Goal: Task Accomplishment & Management: Manage account settings

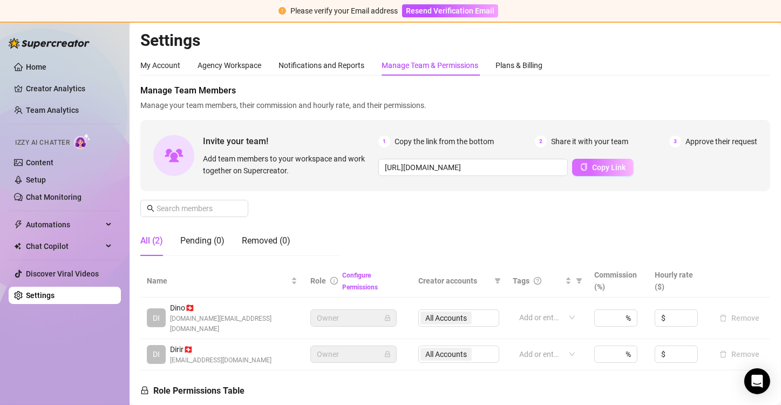
click at [607, 164] on span "Copy Link" at bounding box center [608, 167] width 33 height 9
click at [594, 165] on span "Copy Link" at bounding box center [608, 167] width 33 height 9
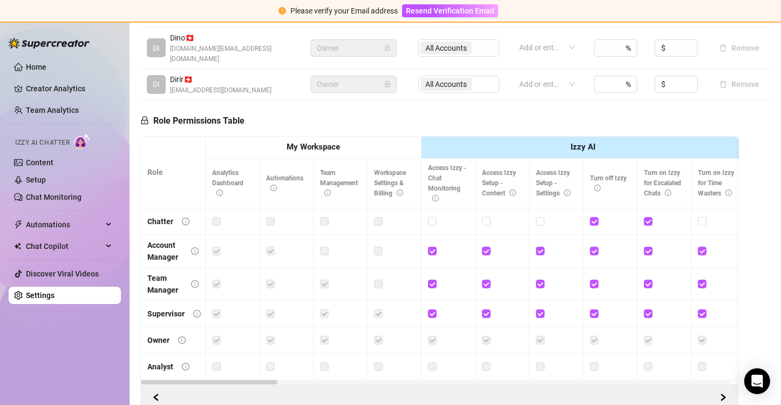
scroll to position [54, 0]
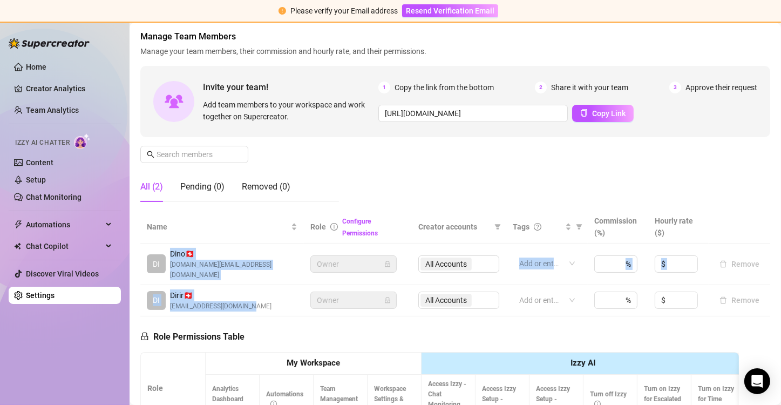
drag, startPoint x: 169, startPoint y: 253, endPoint x: 256, endPoint y: 304, distance: 100.8
click at [256, 304] on tbody "DI Dino 🇨🇭 [DOMAIN_NAME][EMAIL_ADDRESS][DOMAIN_NAME] Owner All Accounts Add or …" at bounding box center [455, 279] width 630 height 73
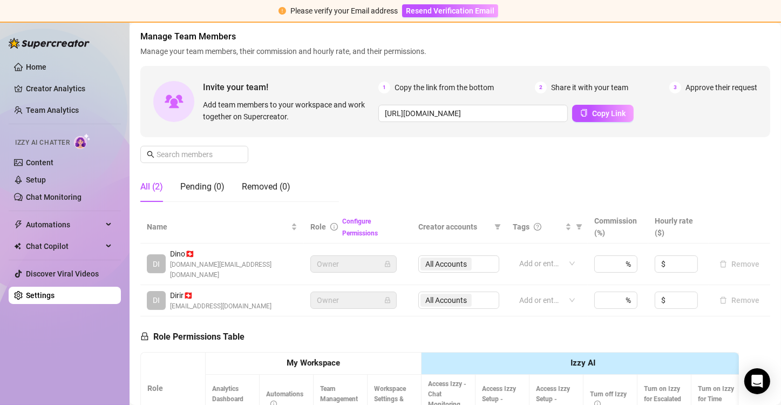
click at [264, 293] on div "[PERSON_NAME] 🇨🇭 [EMAIL_ADDRESS][DOMAIN_NAME]" at bounding box center [222, 300] width 151 height 22
click at [599, 106] on button "Copy Link" at bounding box center [602, 113] width 61 height 17
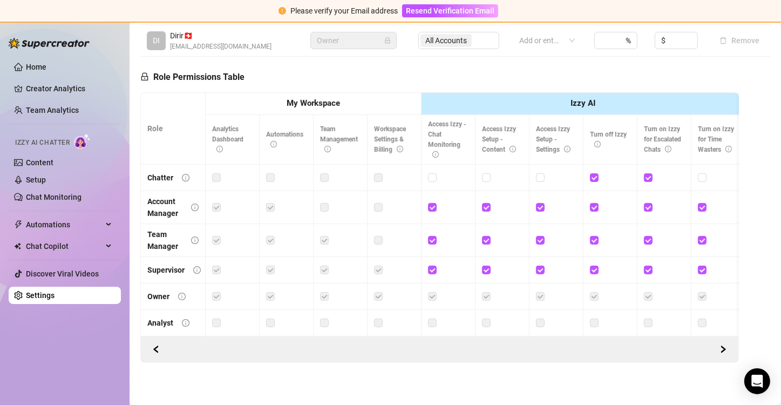
scroll to position [98, 0]
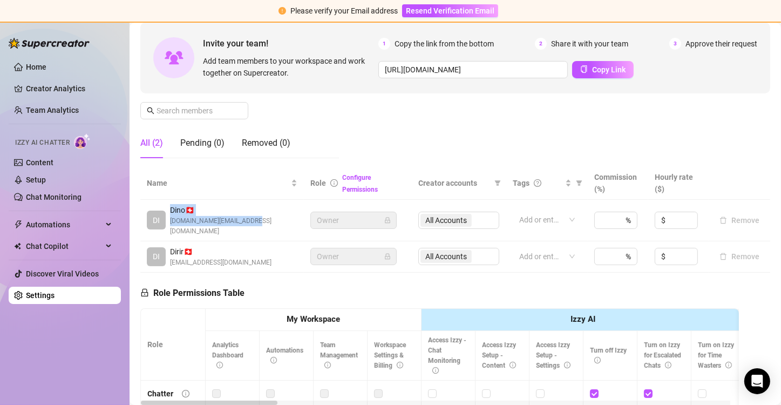
drag, startPoint x: 169, startPoint y: 211, endPoint x: 257, endPoint y: 218, distance: 88.7
click at [257, 218] on div "DI Dino 🇨🇭 [DOMAIN_NAME][EMAIL_ADDRESS][DOMAIN_NAME]" at bounding box center [222, 220] width 151 height 32
click at [255, 222] on div "DI Dino 🇨🇭 [DOMAIN_NAME][EMAIL_ADDRESS][DOMAIN_NAME]" at bounding box center [222, 220] width 151 height 32
drag, startPoint x: 255, startPoint y: 222, endPoint x: 170, endPoint y: 205, distance: 86.4
click at [170, 205] on div "DI Dino 🇨🇭 [DOMAIN_NAME][EMAIL_ADDRESS][DOMAIN_NAME]" at bounding box center [222, 220] width 151 height 32
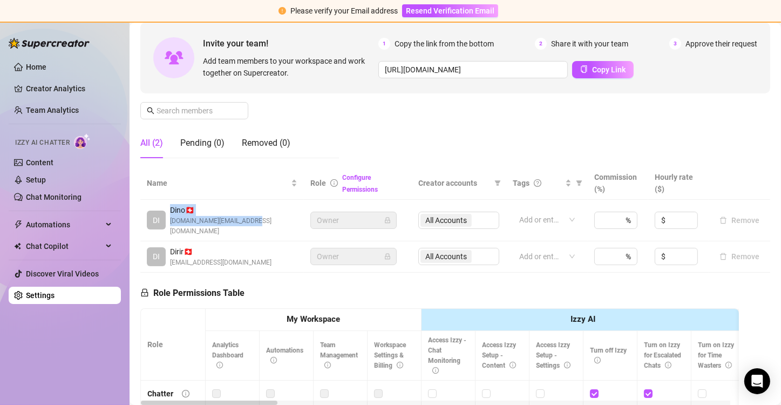
click at [170, 205] on span "Dino 🇨🇭" at bounding box center [233, 210] width 127 height 12
drag, startPoint x: 170, startPoint y: 205, endPoint x: 247, endPoint y: 217, distance: 77.5
click at [247, 217] on div "DI Dino 🇨🇭 [DOMAIN_NAME][EMAIL_ADDRESS][DOMAIN_NAME]" at bounding box center [222, 220] width 151 height 32
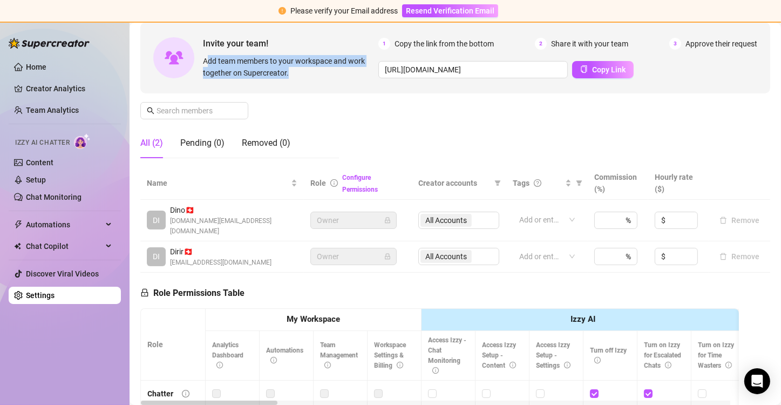
drag, startPoint x: 214, startPoint y: 63, endPoint x: 313, endPoint y: 71, distance: 99.6
click at [313, 71] on span "Add team members to your workspace and work together on Supercreator." at bounding box center [288, 67] width 171 height 24
click at [311, 74] on span "Add team members to your workspace and work together on Supercreator." at bounding box center [288, 67] width 171 height 24
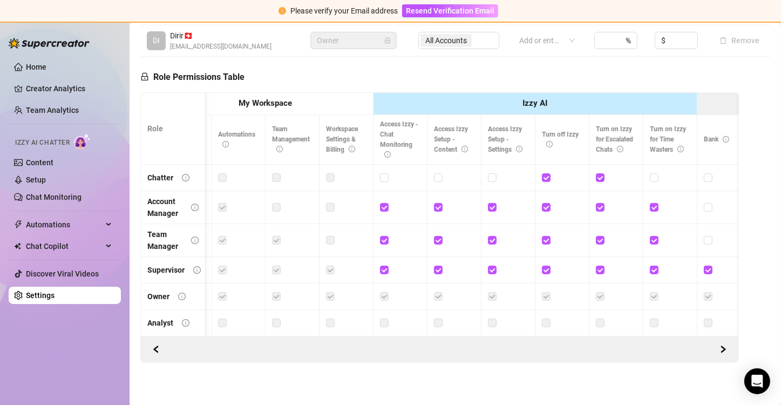
scroll to position [0, 0]
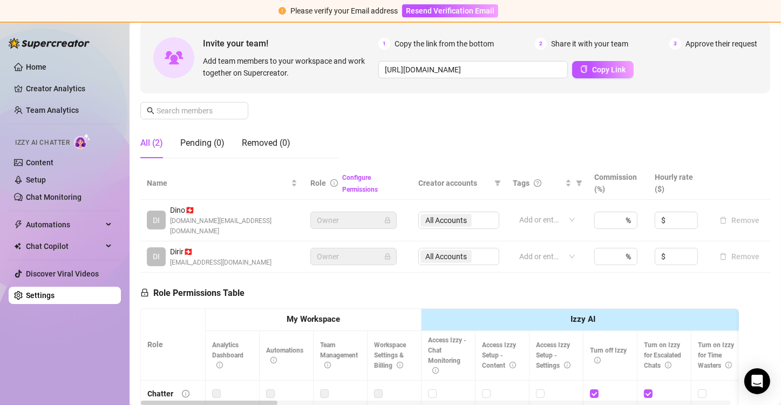
click at [384, 217] on icon "lock" at bounding box center [387, 220] width 6 height 6
click at [384, 253] on icon "lock" at bounding box center [387, 256] width 6 height 6
click at [349, 190] on link "Configure Permissions" at bounding box center [360, 183] width 36 height 19
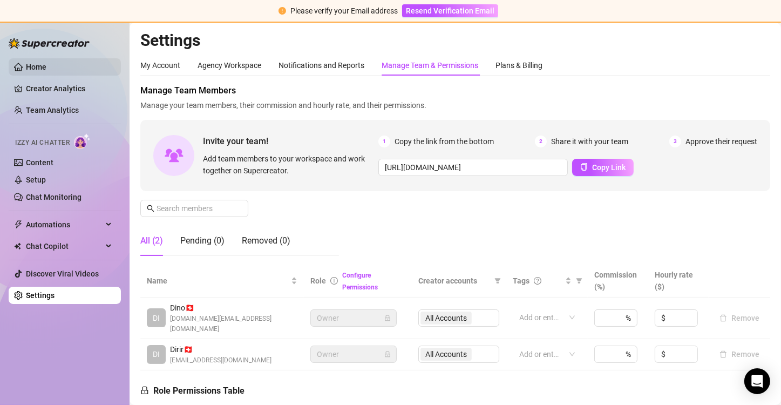
drag, startPoint x: 32, startPoint y: 67, endPoint x: 39, endPoint y: 72, distance: 8.8
click at [32, 67] on link "Home" at bounding box center [36, 67] width 20 height 9
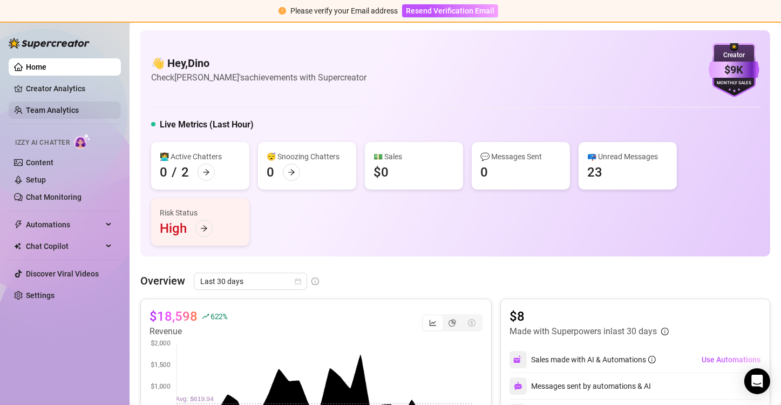
click at [66, 108] on link "Team Analytics" at bounding box center [52, 110] width 53 height 9
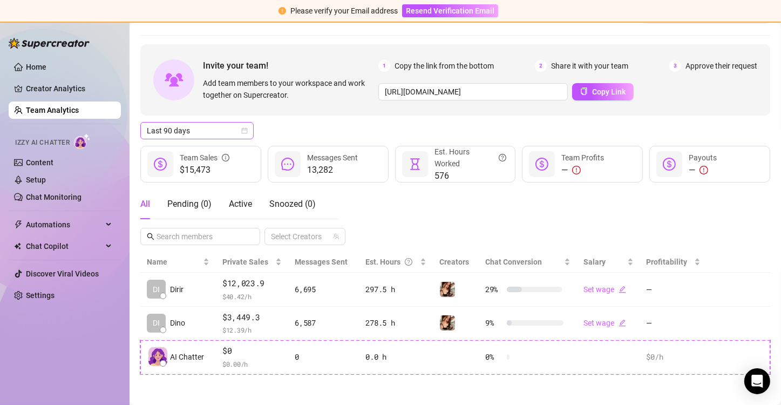
click at [239, 135] on span "Last 90 days" at bounding box center [197, 130] width 100 height 16
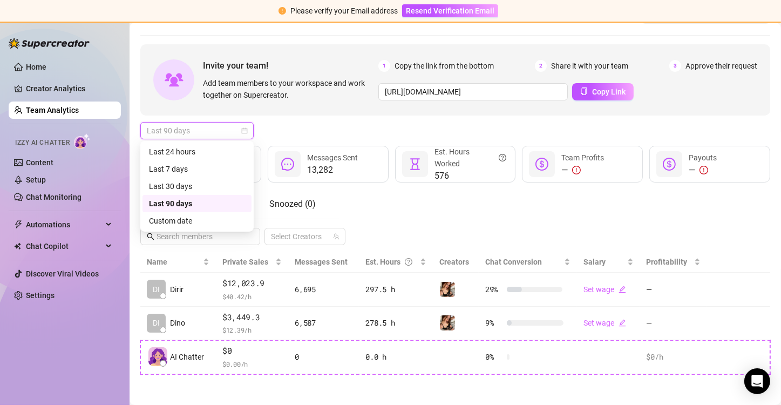
click at [215, 203] on div "Last 90 days" at bounding box center [197, 203] width 96 height 12
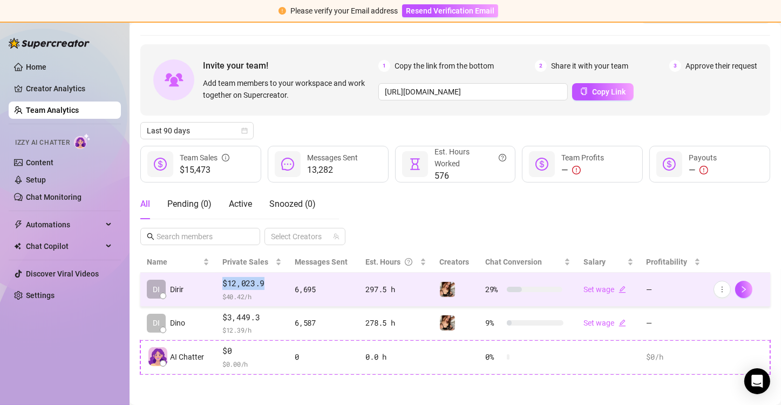
drag, startPoint x: 222, startPoint y: 286, endPoint x: 269, endPoint y: 285, distance: 47.0
click at [269, 285] on span "$12,023.9" at bounding box center [251, 283] width 59 height 13
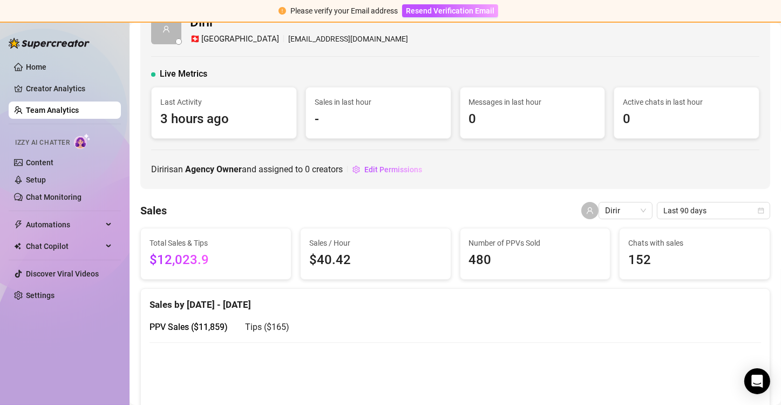
click at [297, 293] on div "Sales by [DATE] - [DATE] PPV Sales ( $11,859 ) Tips ( $165 )" at bounding box center [455, 315] width 628 height 53
click at [227, 183] on div "Dirir 🇨🇭 Zurich [EMAIL_ADDRESS][DOMAIN_NAME] Live Metrics Last Activity 3 hours…" at bounding box center [455, 95] width 630 height 187
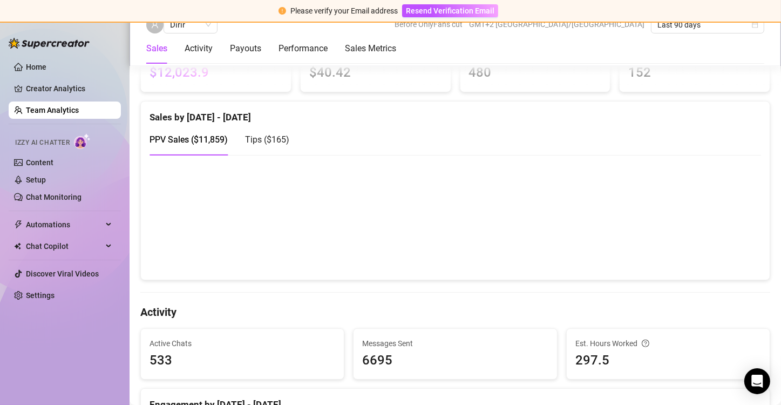
click at [58, 109] on link "Team Analytics" at bounding box center [52, 110] width 53 height 9
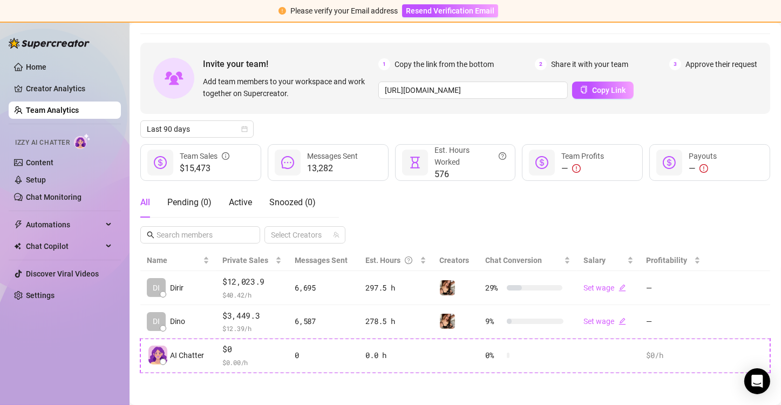
scroll to position [29, 0]
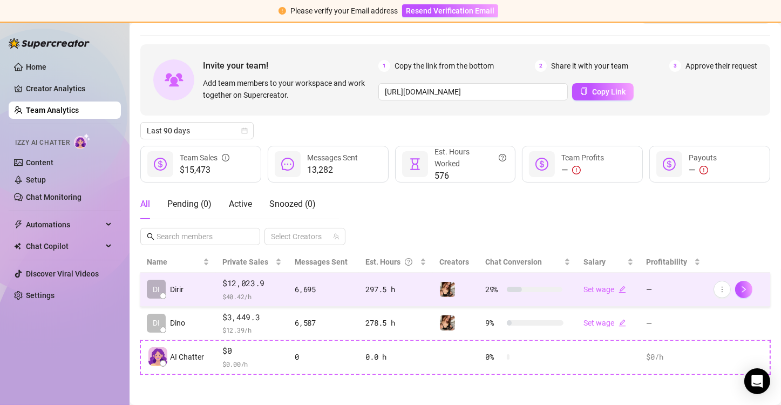
click at [404, 291] on div "297.5 h" at bounding box center [395, 289] width 61 height 12
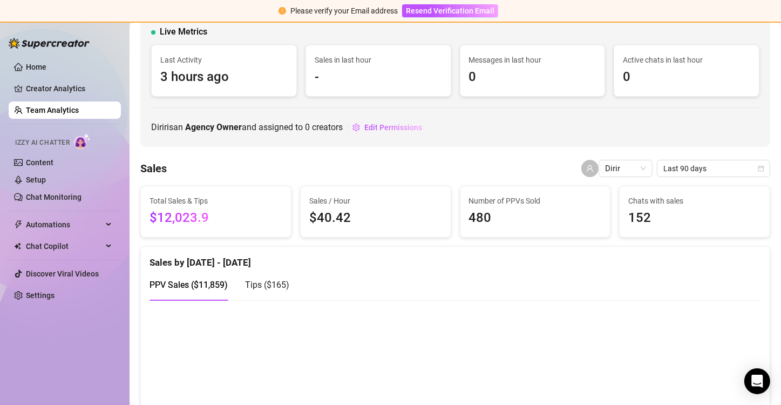
scroll to position [54, 0]
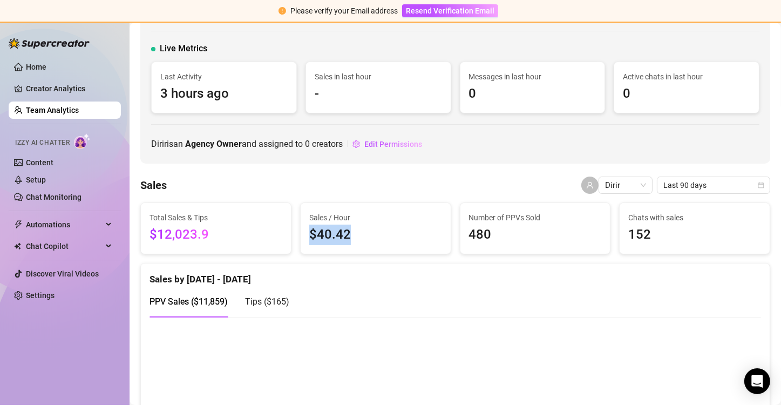
drag, startPoint x: 336, startPoint y: 234, endPoint x: 385, endPoint y: 235, distance: 49.6
click at [385, 235] on div "Sales / Hour $40.42" at bounding box center [375, 228] width 150 height 51
click at [385, 235] on span "$40.42" at bounding box center [375, 234] width 133 height 20
drag, startPoint x: 487, startPoint y: 233, endPoint x: 519, endPoint y: 235, distance: 32.4
click at [519, 235] on div "Number of PPVs Sold 480" at bounding box center [535, 228] width 150 height 51
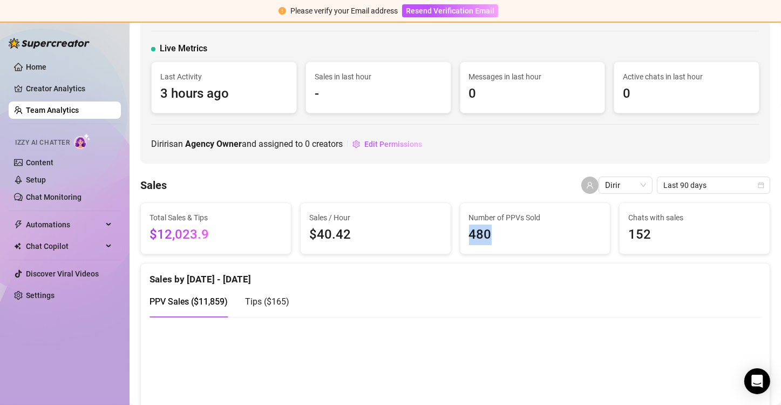
click at [519, 235] on span "480" at bounding box center [535, 234] width 133 height 20
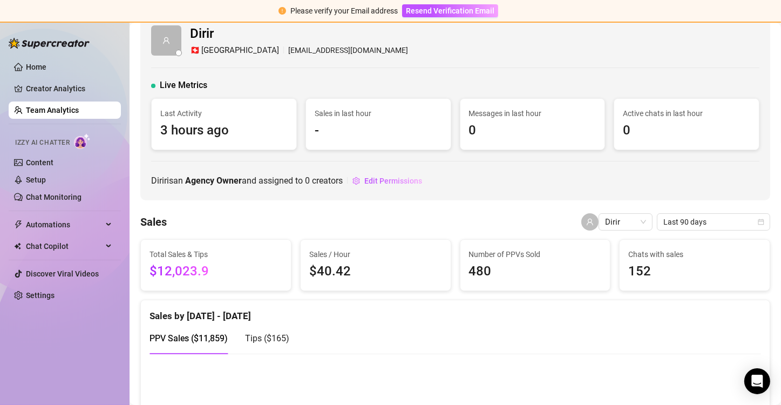
scroll to position [0, 0]
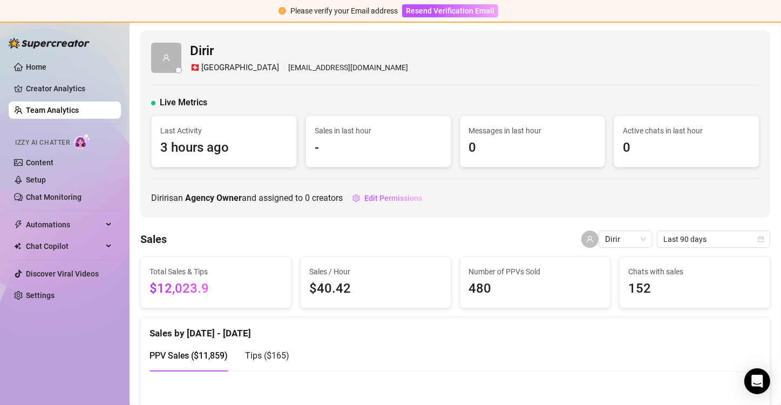
click at [67, 108] on link "Team Analytics" at bounding box center [52, 110] width 53 height 9
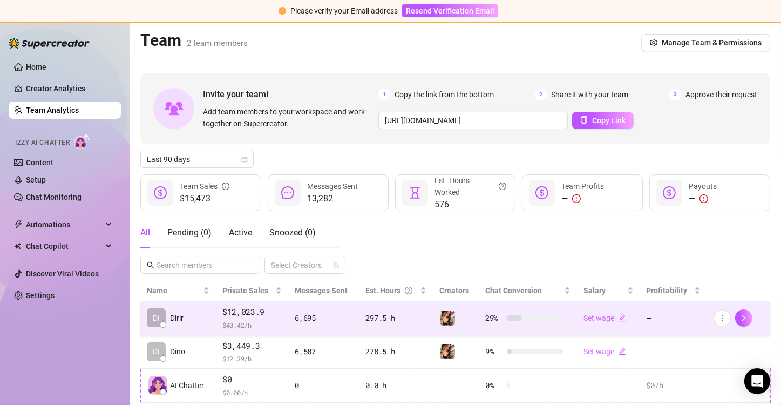
click at [359, 320] on td "297.5 h" at bounding box center [396, 318] width 74 height 34
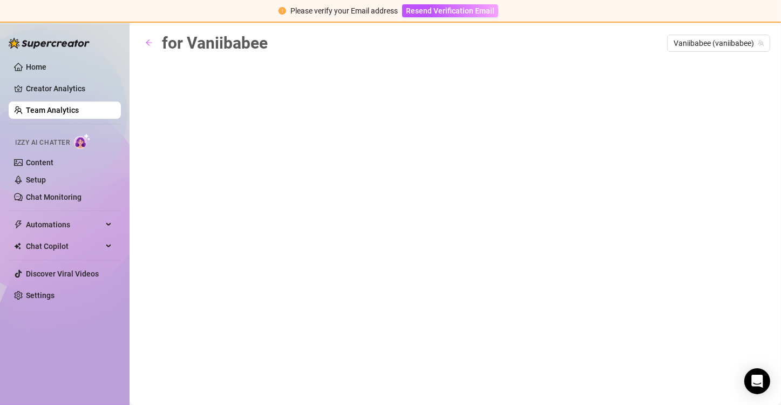
click at [69, 112] on link "Team Analytics" at bounding box center [52, 110] width 53 height 9
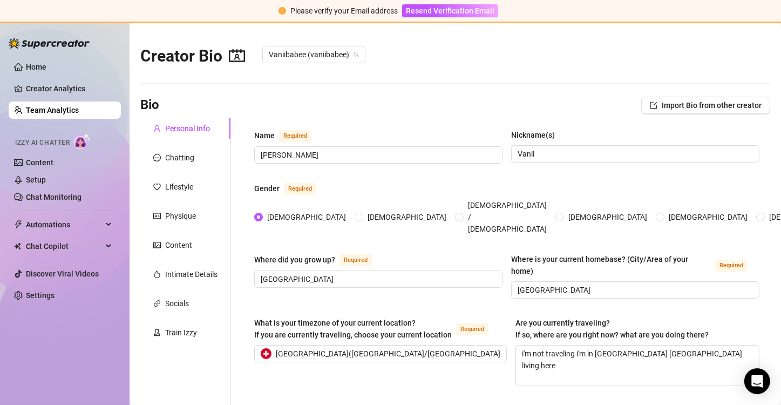
radio input "true"
type input "[DATE]"
click at [34, 64] on link "Home" at bounding box center [36, 67] width 20 height 9
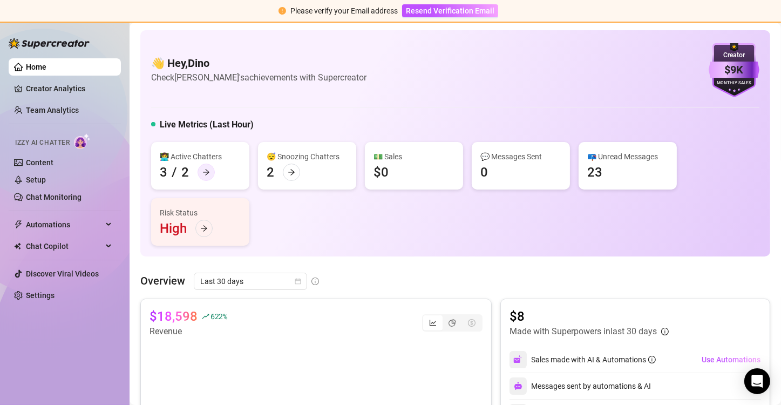
click at [202, 168] on icon "arrow-right" at bounding box center [206, 172] width 8 height 8
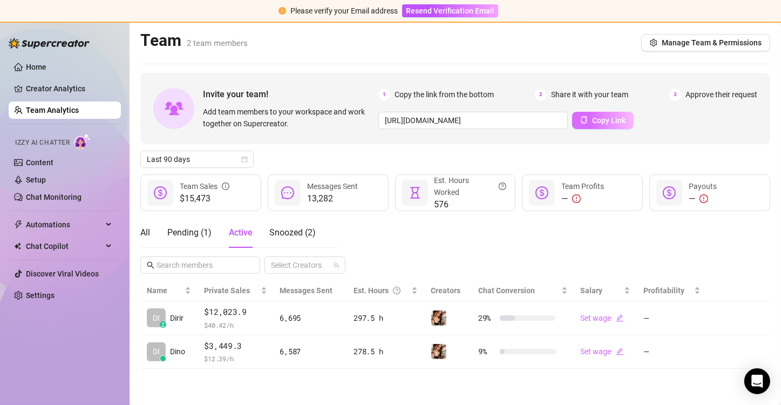
click at [593, 120] on span "Copy Link" at bounding box center [608, 120] width 33 height 9
click at [144, 233] on div "All" at bounding box center [145, 232] width 10 height 13
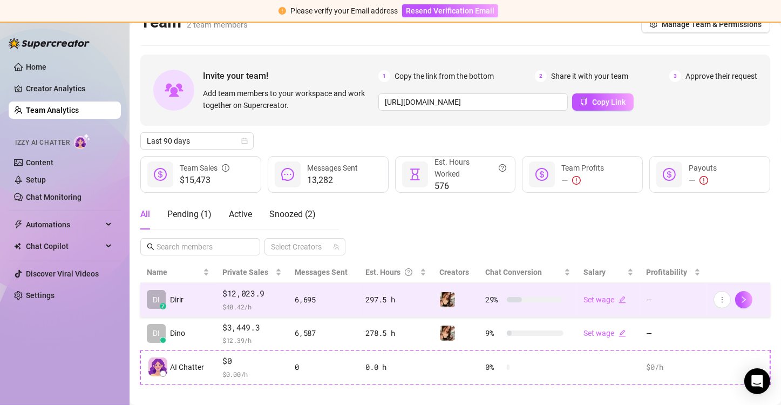
scroll to position [29, 0]
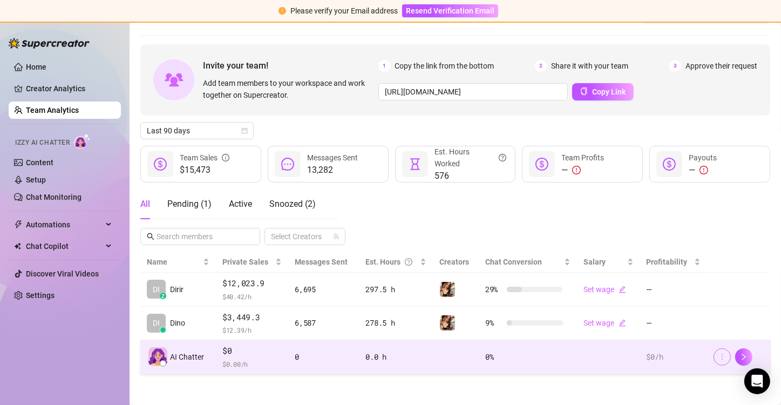
click at [715, 360] on button "button" at bounding box center [721, 356] width 17 height 17
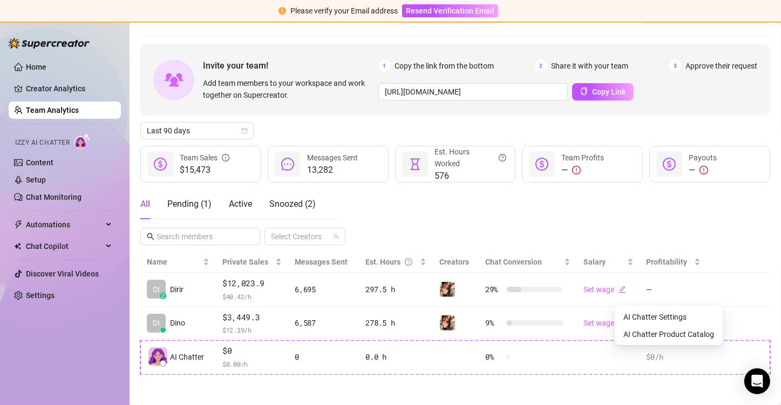
click at [657, 229] on div "All Pending ( 1 ) Active Snoozed ( 2 ) Select Creators" at bounding box center [455, 217] width 630 height 56
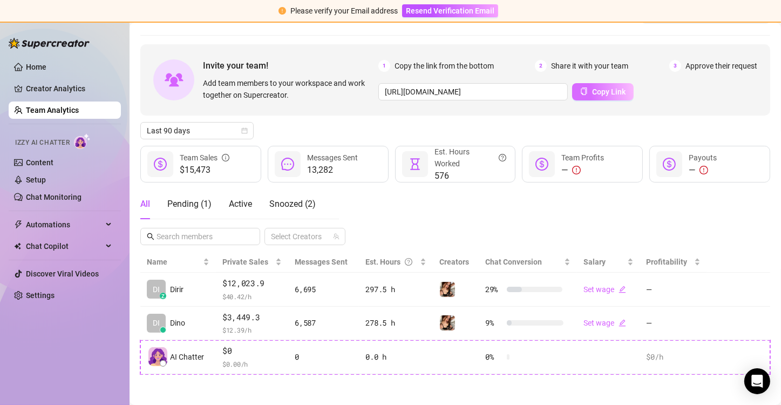
click at [586, 93] on button "Copy Link" at bounding box center [602, 91] width 61 height 17
click at [425, 15] on span "Resend Verification Email" at bounding box center [450, 10] width 88 height 9
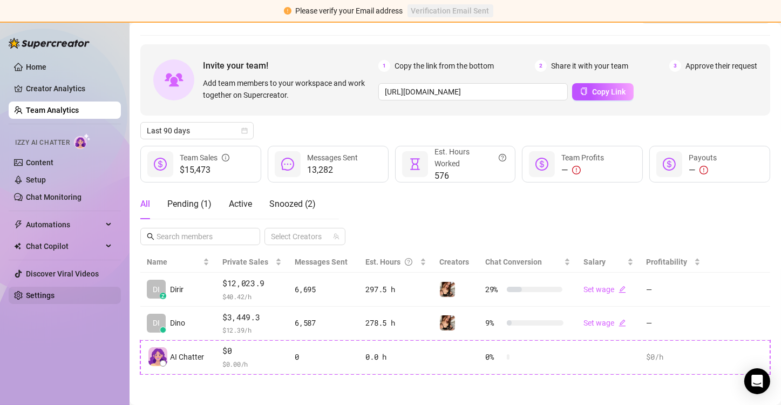
click at [46, 297] on link "Settings" at bounding box center [40, 295] width 29 height 9
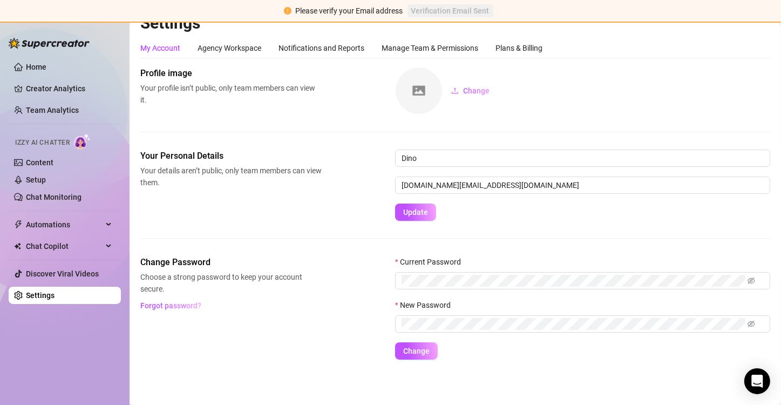
scroll to position [17, 0]
click at [447, 187] on input "[DOMAIN_NAME][EMAIL_ADDRESS][DOMAIN_NAME]" at bounding box center [582, 185] width 375 height 17
click at [536, 181] on input "[DOMAIN_NAME][EMAIL_ADDRESS][DOMAIN_NAME]" at bounding box center [582, 185] width 375 height 17
